Goal: Information Seeking & Learning: Learn about a topic

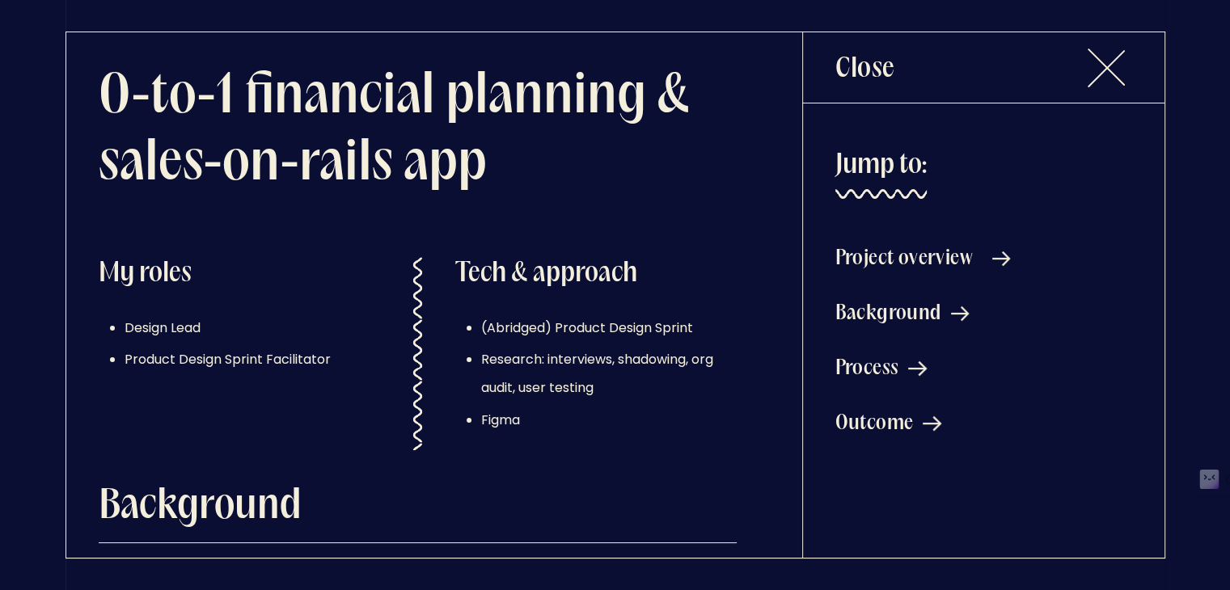
click at [941, 266] on div "Project overview" at bounding box center [903, 258] width 137 height 19
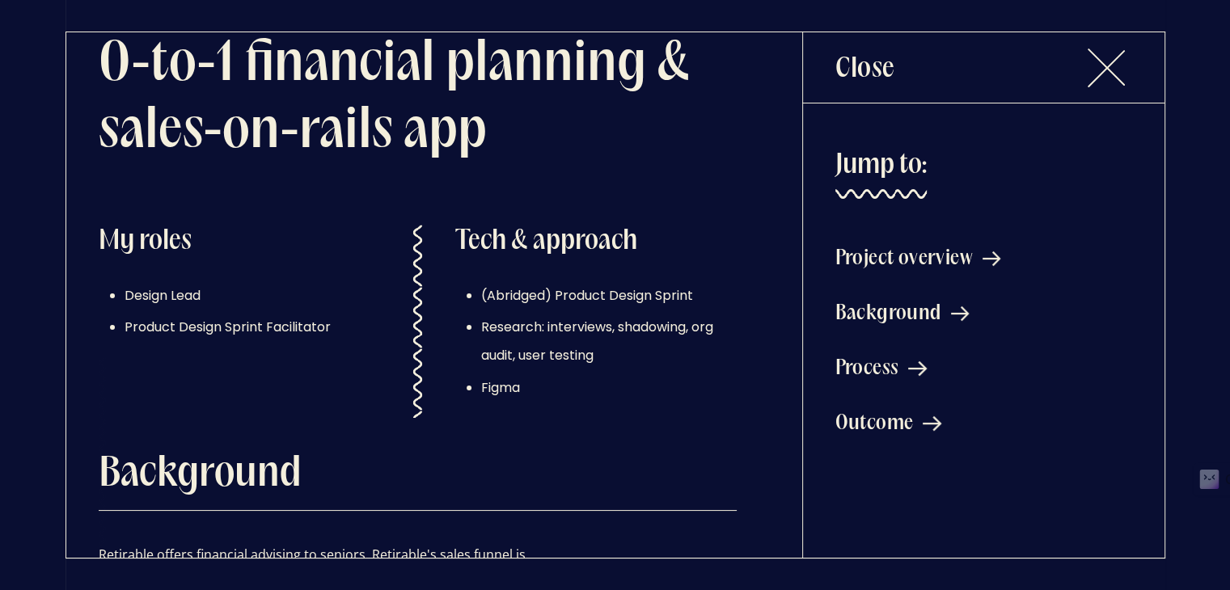
scroll to position [548, 0]
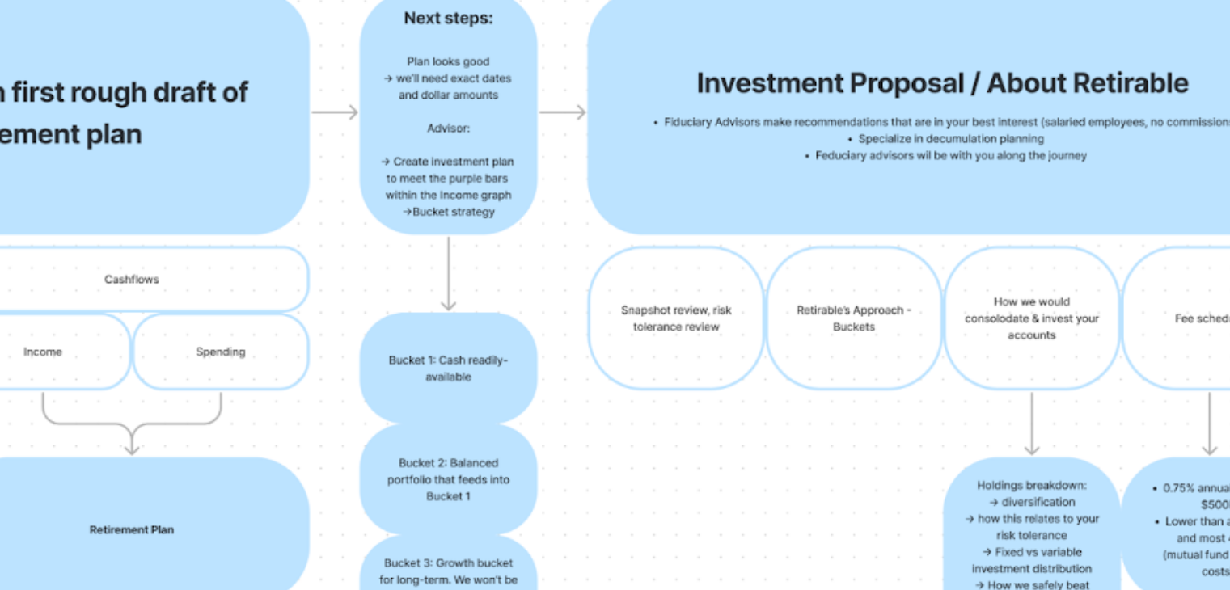
scroll to position [674, 0]
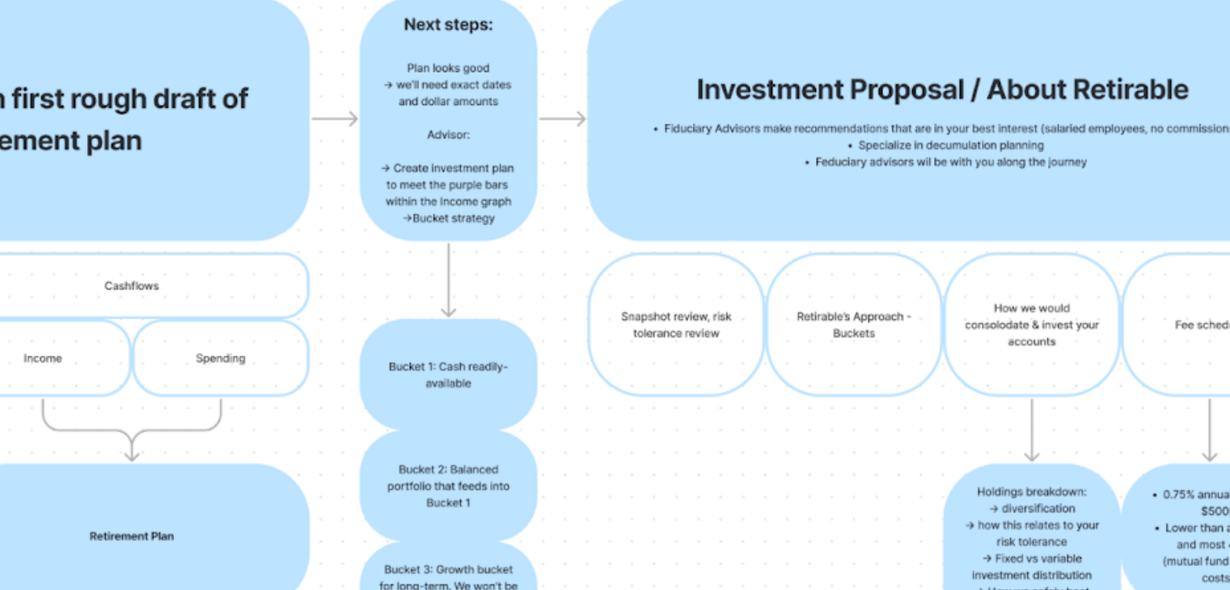
click at [273, 311] on img at bounding box center [418, 350] width 638 height 352
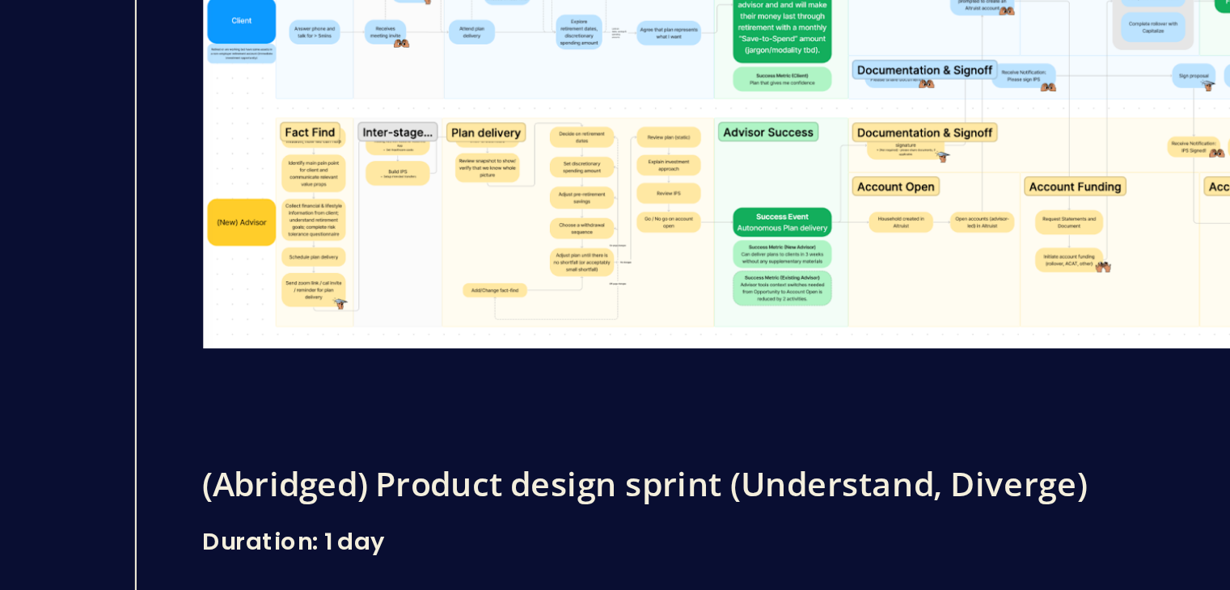
scroll to position [2698, 0]
